Goal: Find contact information: Find contact information

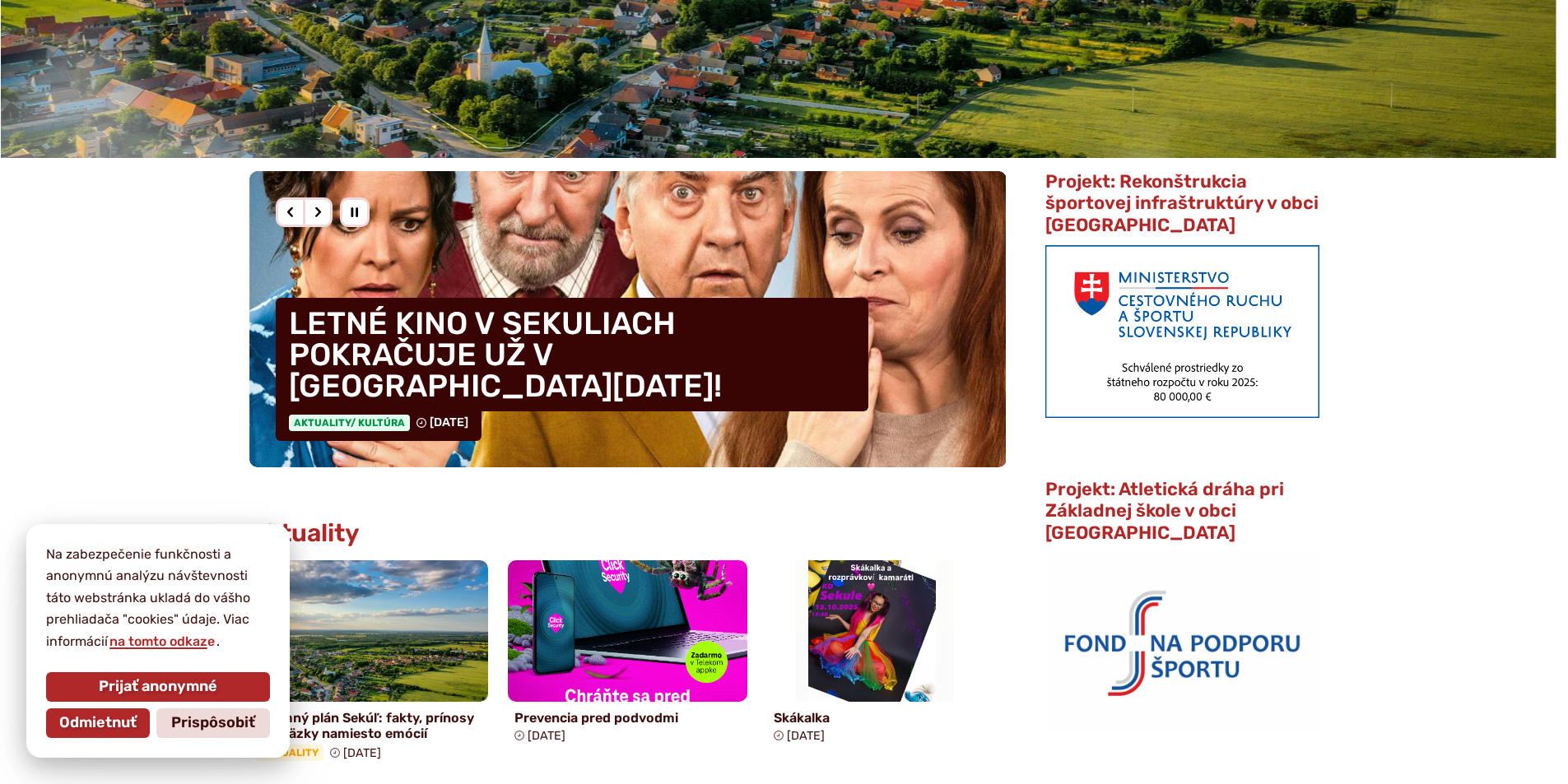
scroll to position [576, 0]
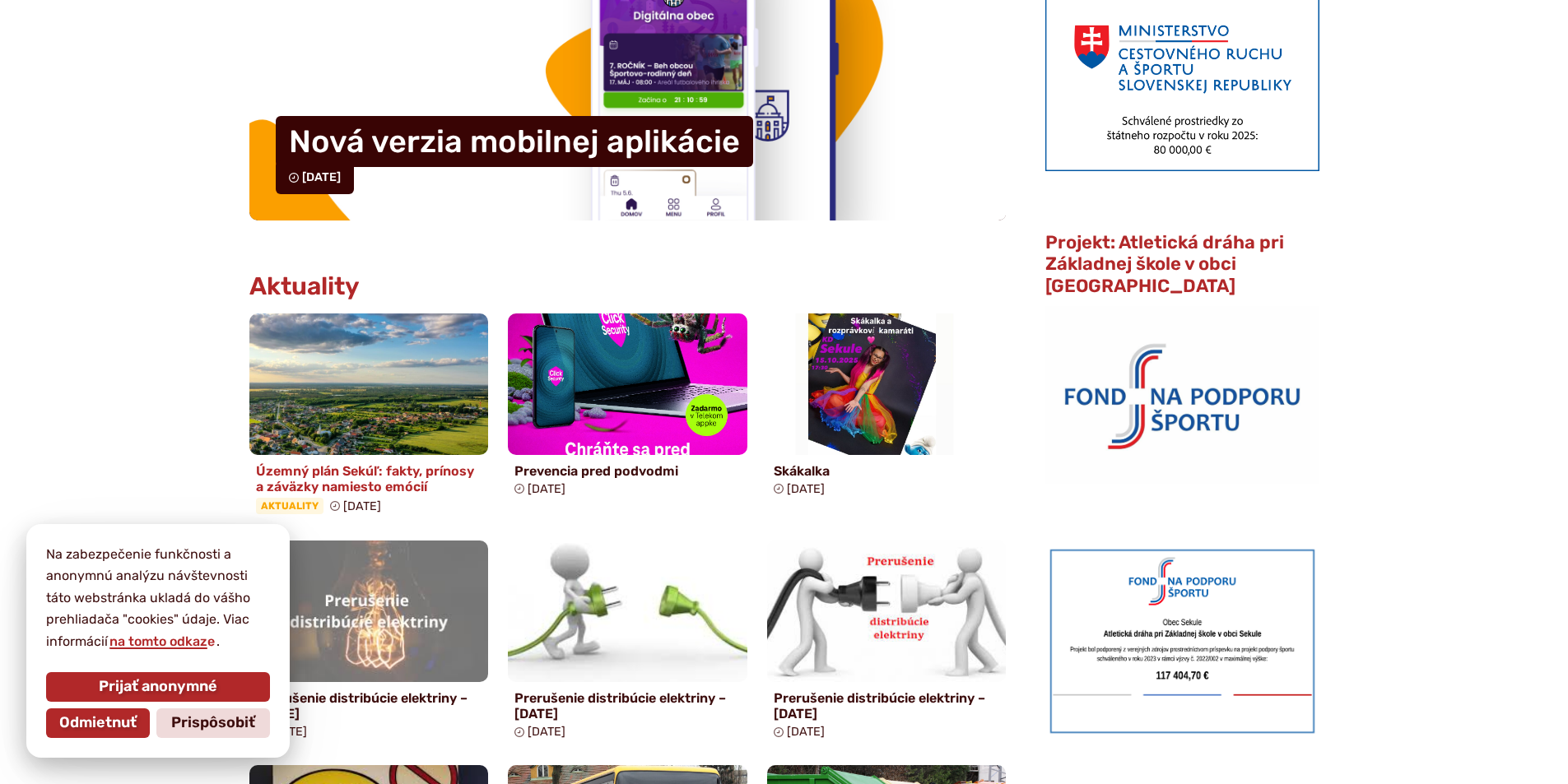
click at [424, 485] on h4 "Územný plán Sekúľ: fakty, prínosy a záväzky namiesto emócií" at bounding box center [369, 478] width 227 height 31
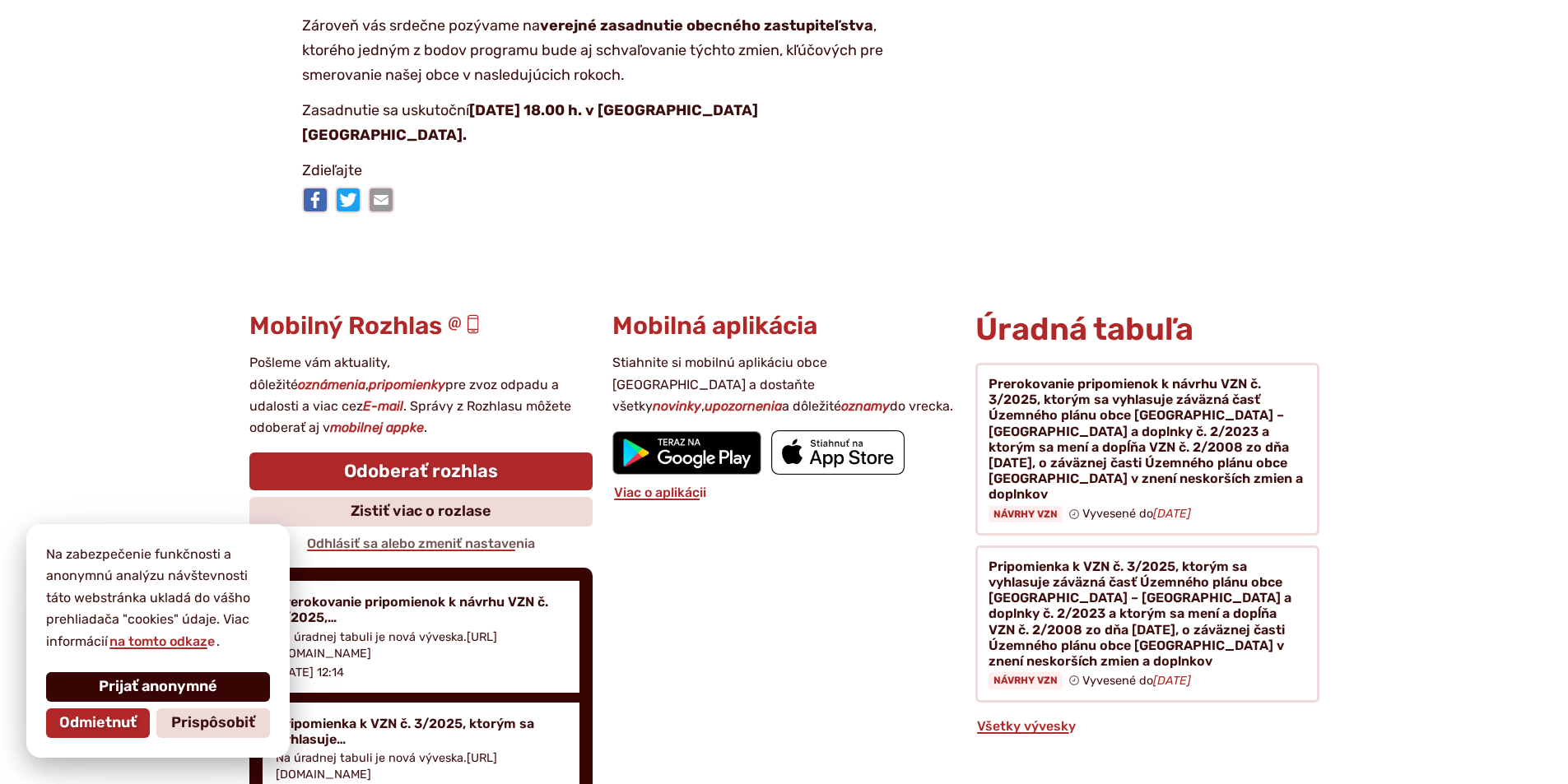
click at [186, 691] on span "Prijať anonymné" at bounding box center [158, 687] width 119 height 18
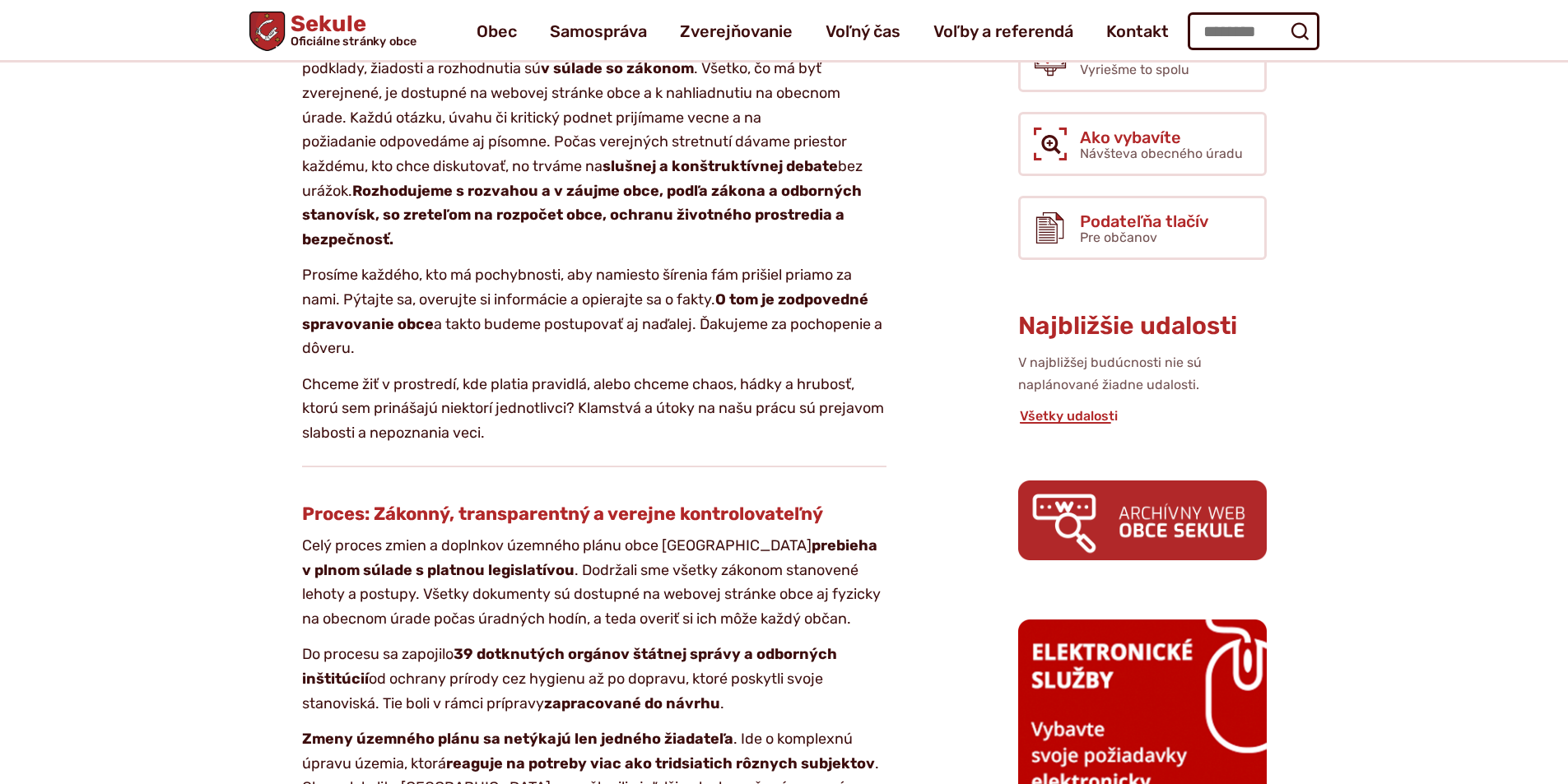
scroll to position [590, 0]
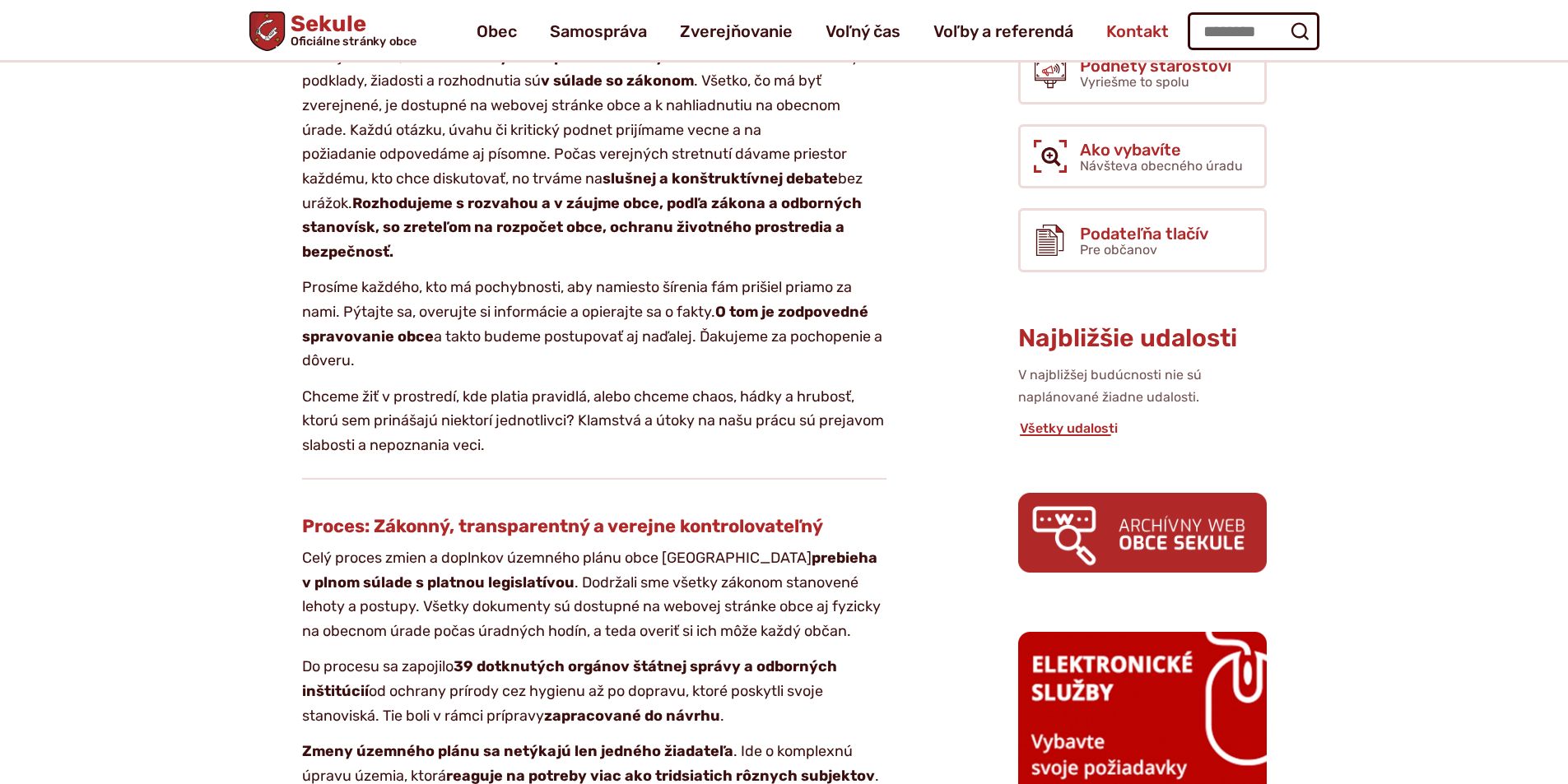
click at [1133, 30] on span "Kontakt" at bounding box center [1138, 32] width 63 height 46
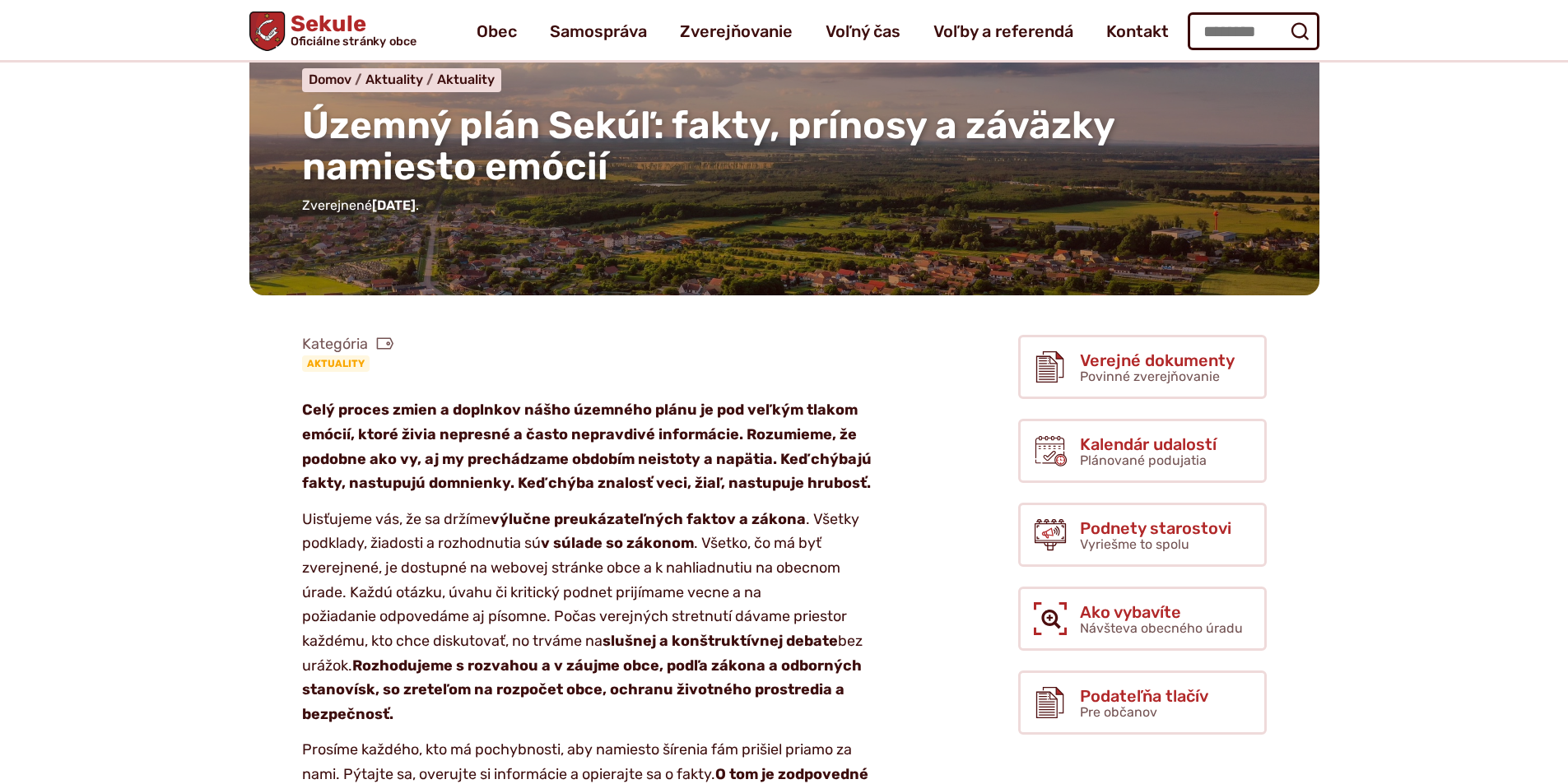
scroll to position [96, 0]
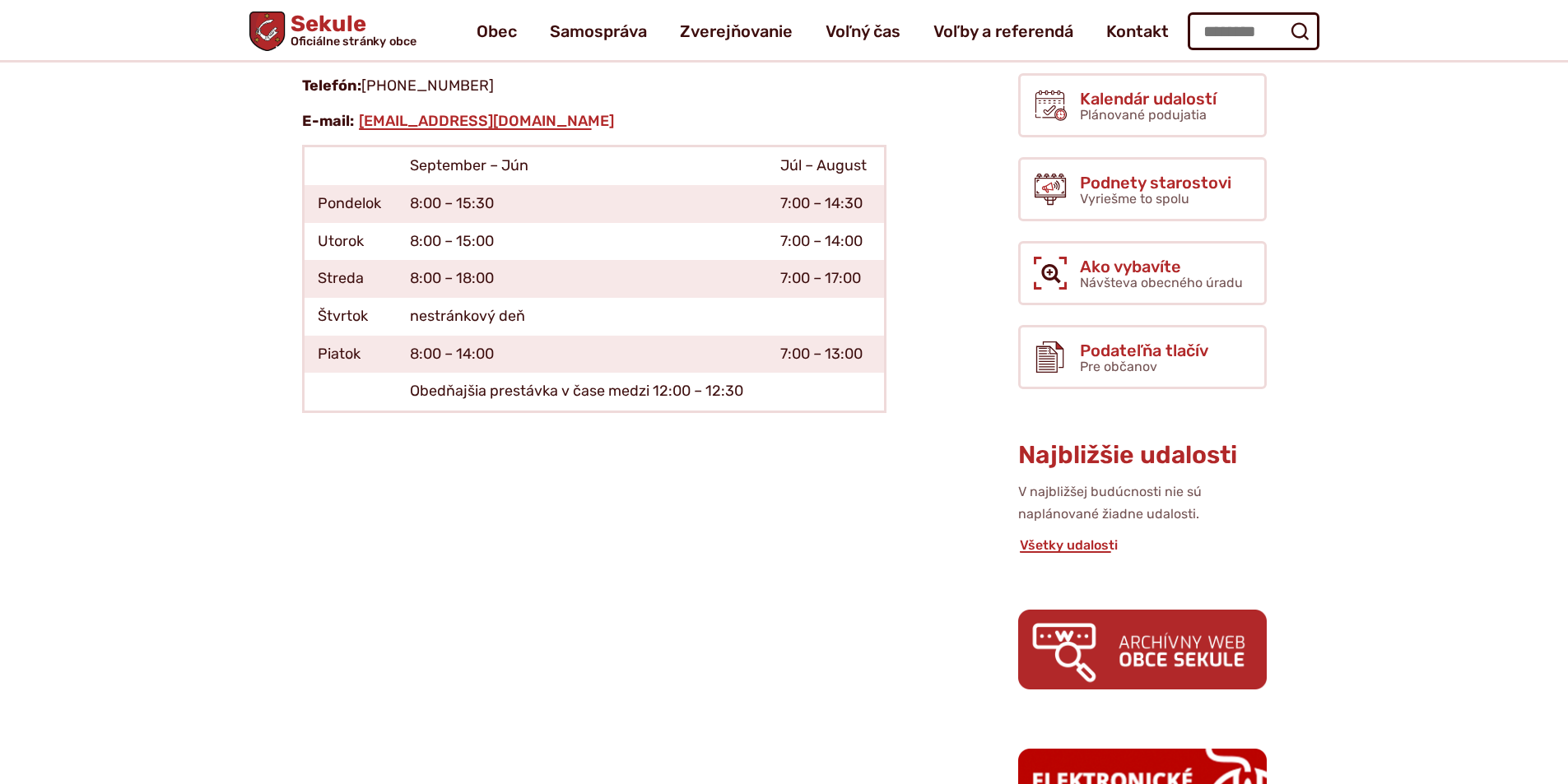
scroll to position [329, 0]
